Goal: Task Accomplishment & Management: Complete application form

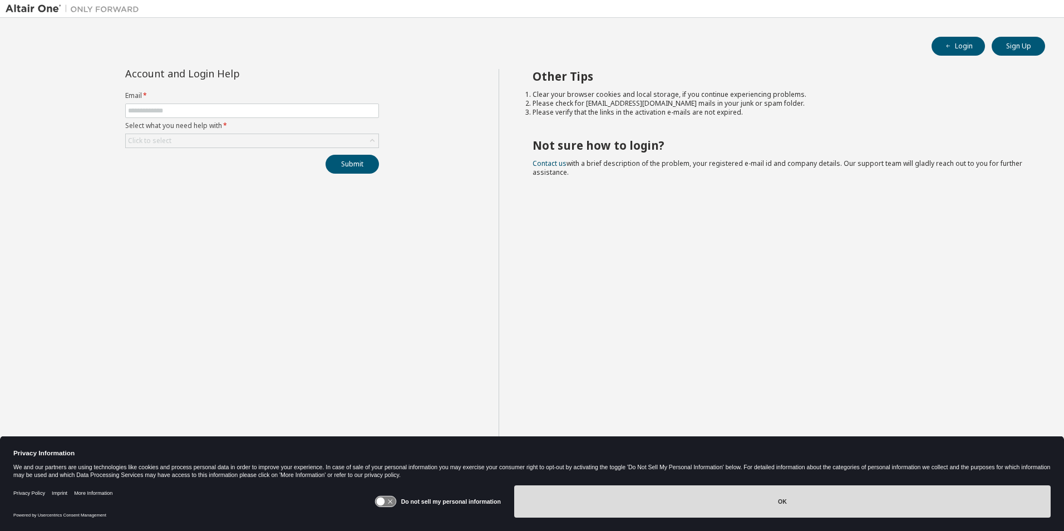
click at [774, 509] on button "OK" at bounding box center [782, 501] width 537 height 32
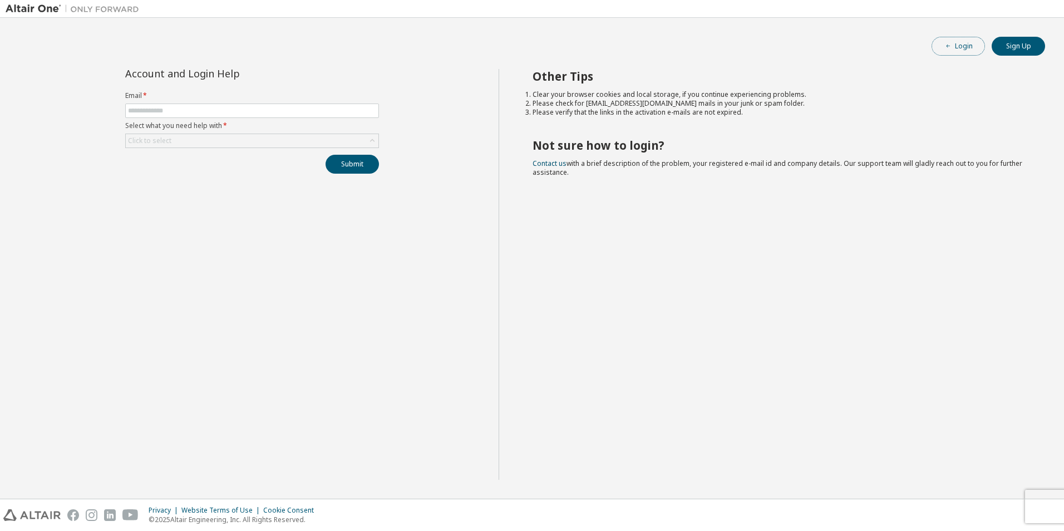
click at [955, 51] on button "Login" at bounding box center [958, 46] width 53 height 19
